Goal: Information Seeking & Learning: Learn about a topic

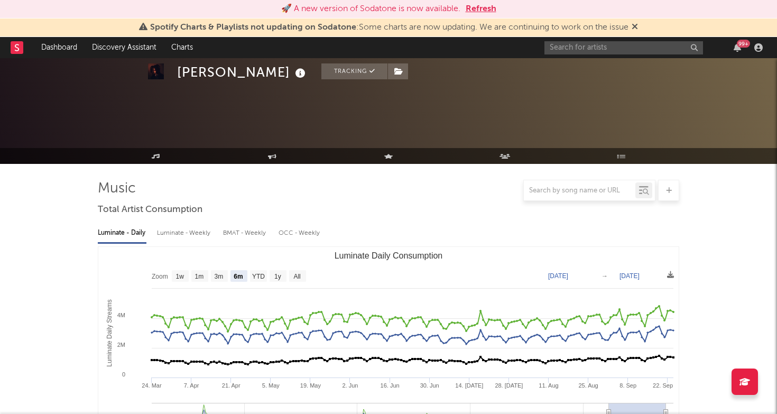
select select "6m"
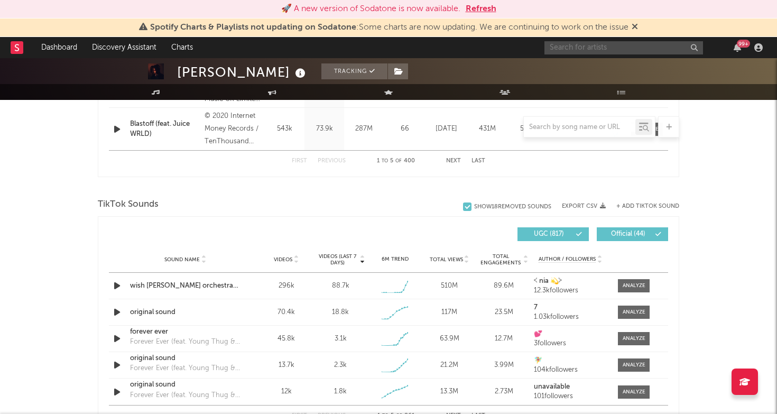
click at [579, 46] on input "text" at bounding box center [624, 47] width 159 height 13
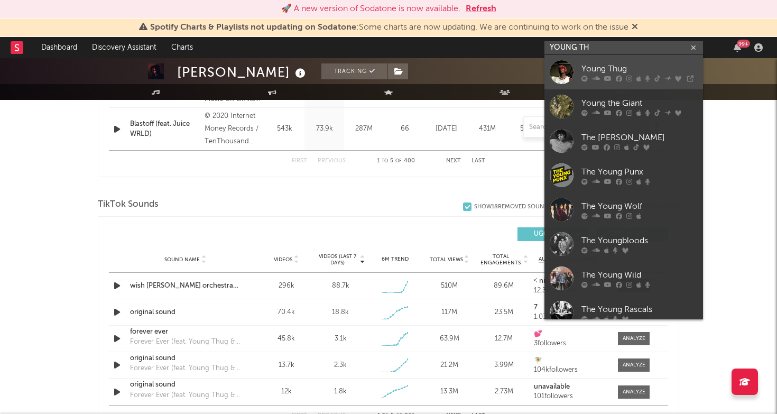
type input "YOUNG TH"
click at [614, 62] on div "Young Thug" at bounding box center [640, 68] width 116 height 13
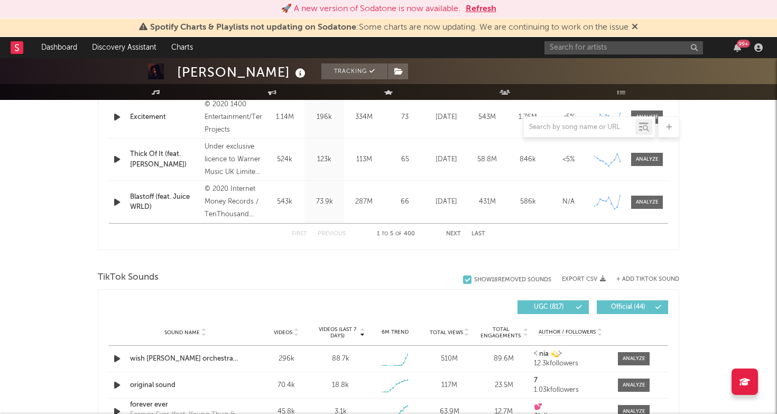
scroll to position [543, 0]
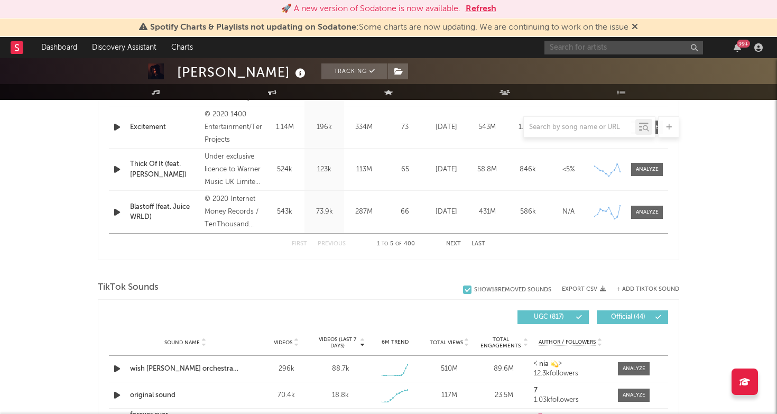
click at [586, 51] on input "text" at bounding box center [624, 47] width 159 height 13
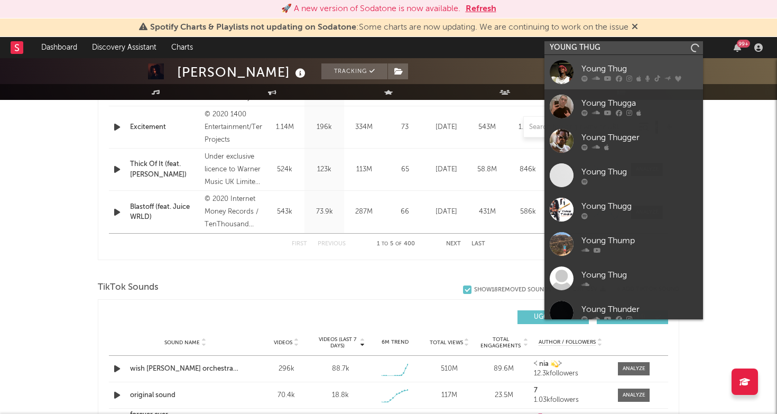
type input "YOUNG THUG"
click at [610, 66] on div "Young Thug" at bounding box center [640, 68] width 116 height 13
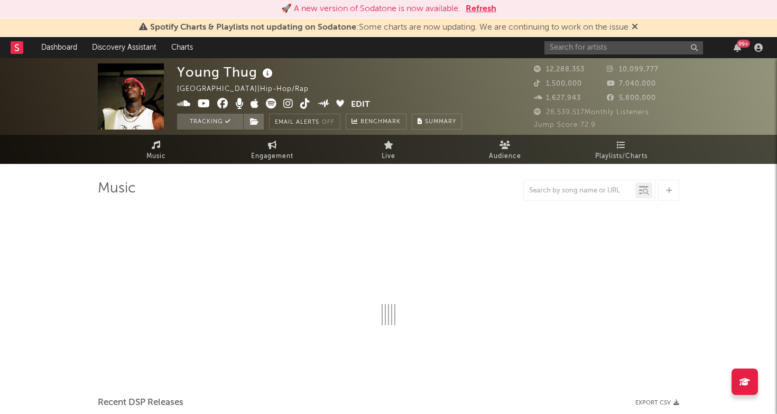
select select "6m"
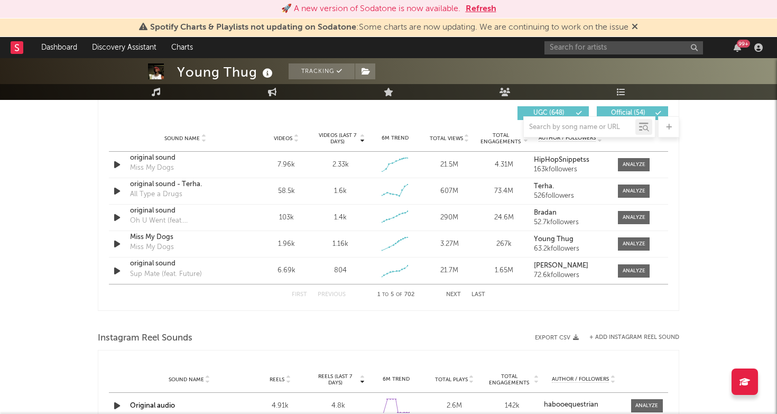
scroll to position [706, 0]
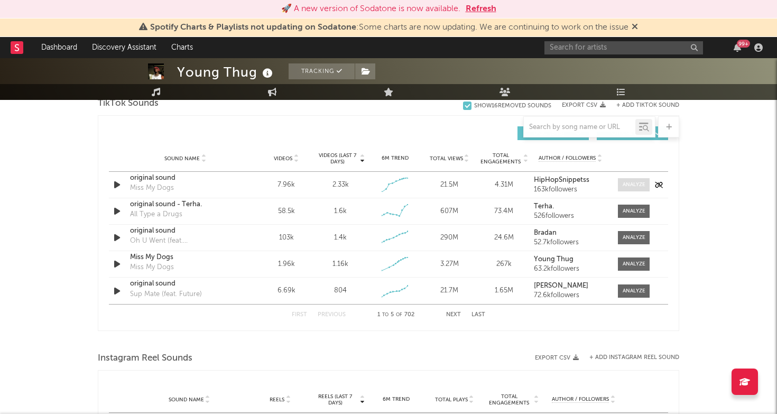
click at [628, 186] on div at bounding box center [634, 185] width 23 height 8
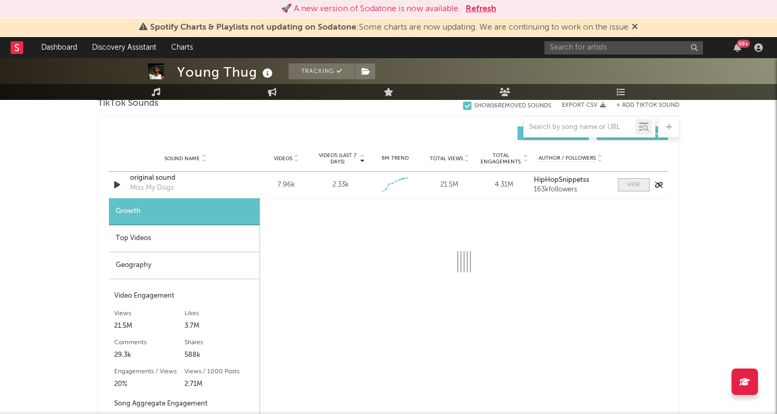
select select "1w"
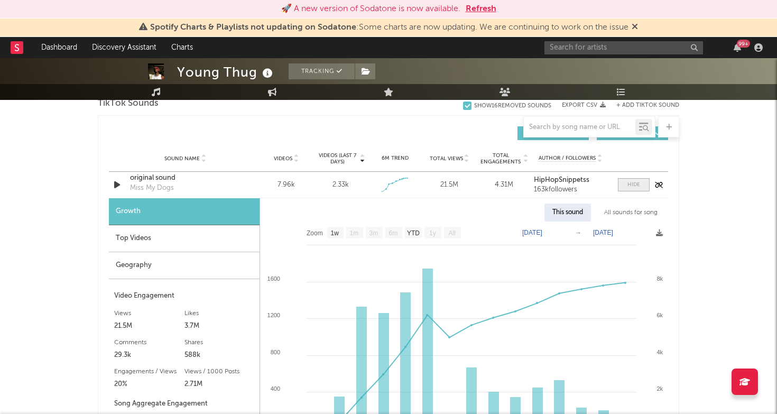
click at [628, 186] on div at bounding box center [634, 185] width 13 height 8
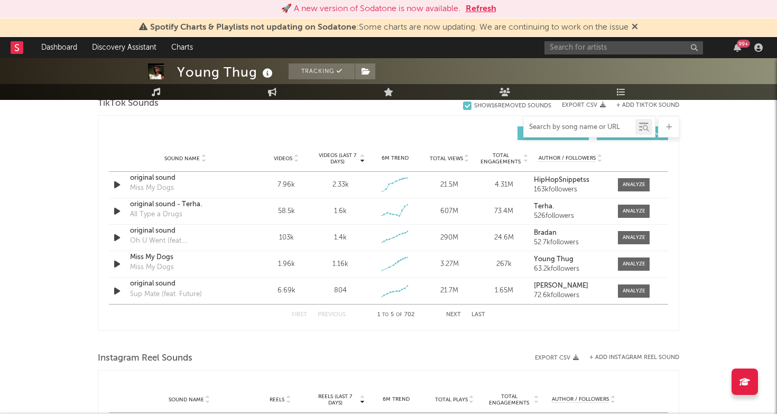
click at [577, 128] on input "text" at bounding box center [580, 127] width 112 height 8
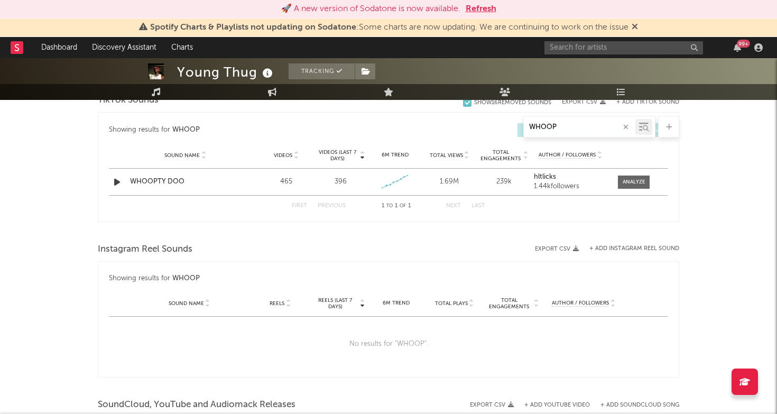
scroll to position [535, 0]
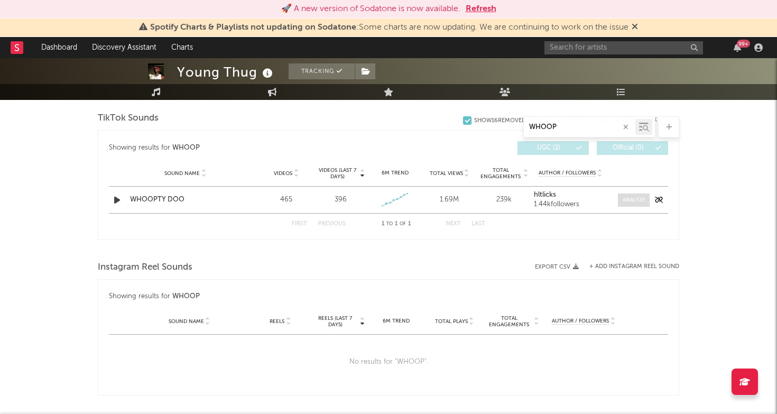
type input "WHOOP"
click at [631, 197] on div at bounding box center [634, 200] width 23 height 8
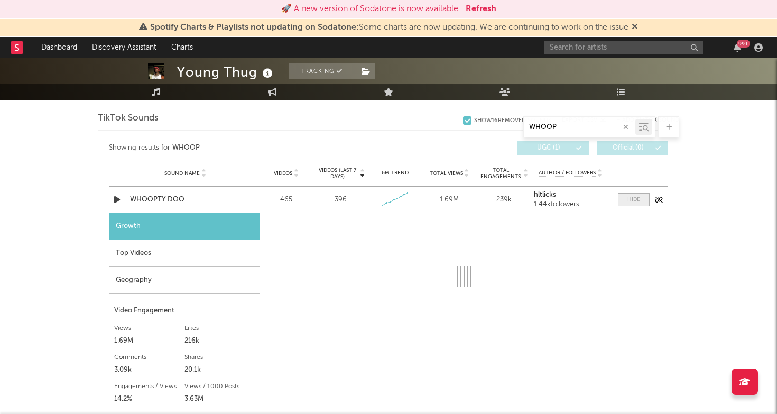
select select "1w"
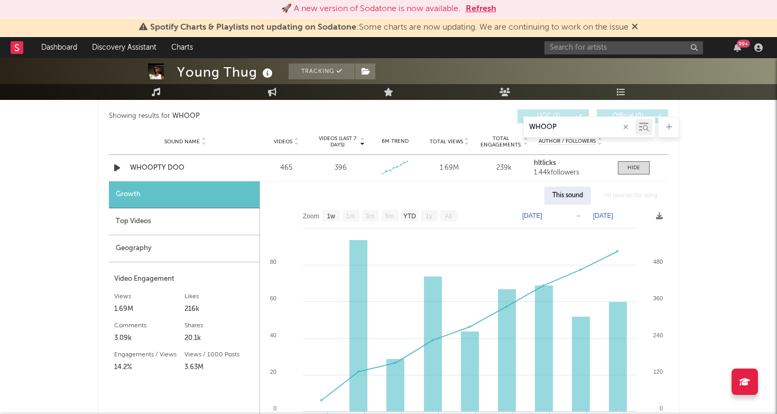
scroll to position [568, 0]
